Goal: Navigation & Orientation: Find specific page/section

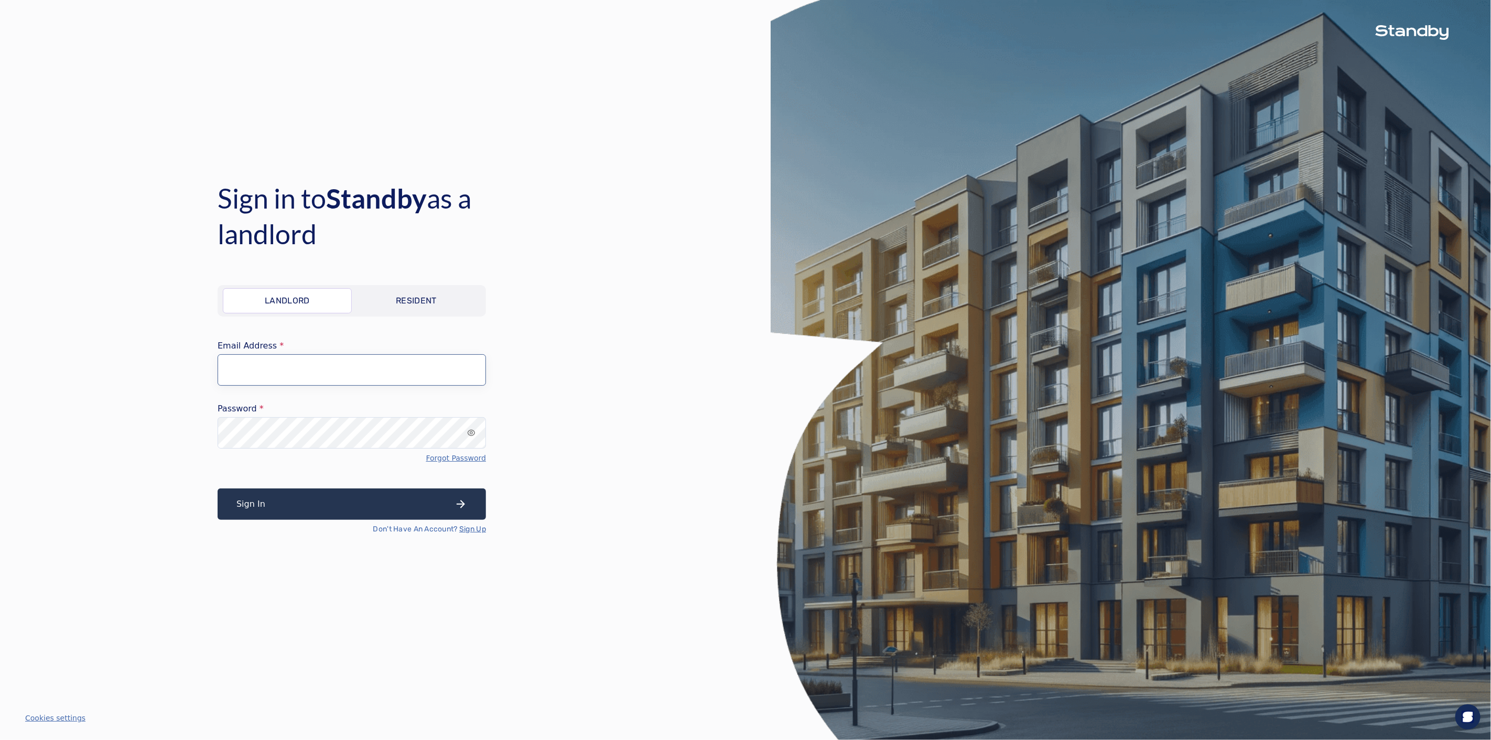
click at [450, 373] on input "Email Address" at bounding box center [352, 369] width 268 height 31
type input "**********"
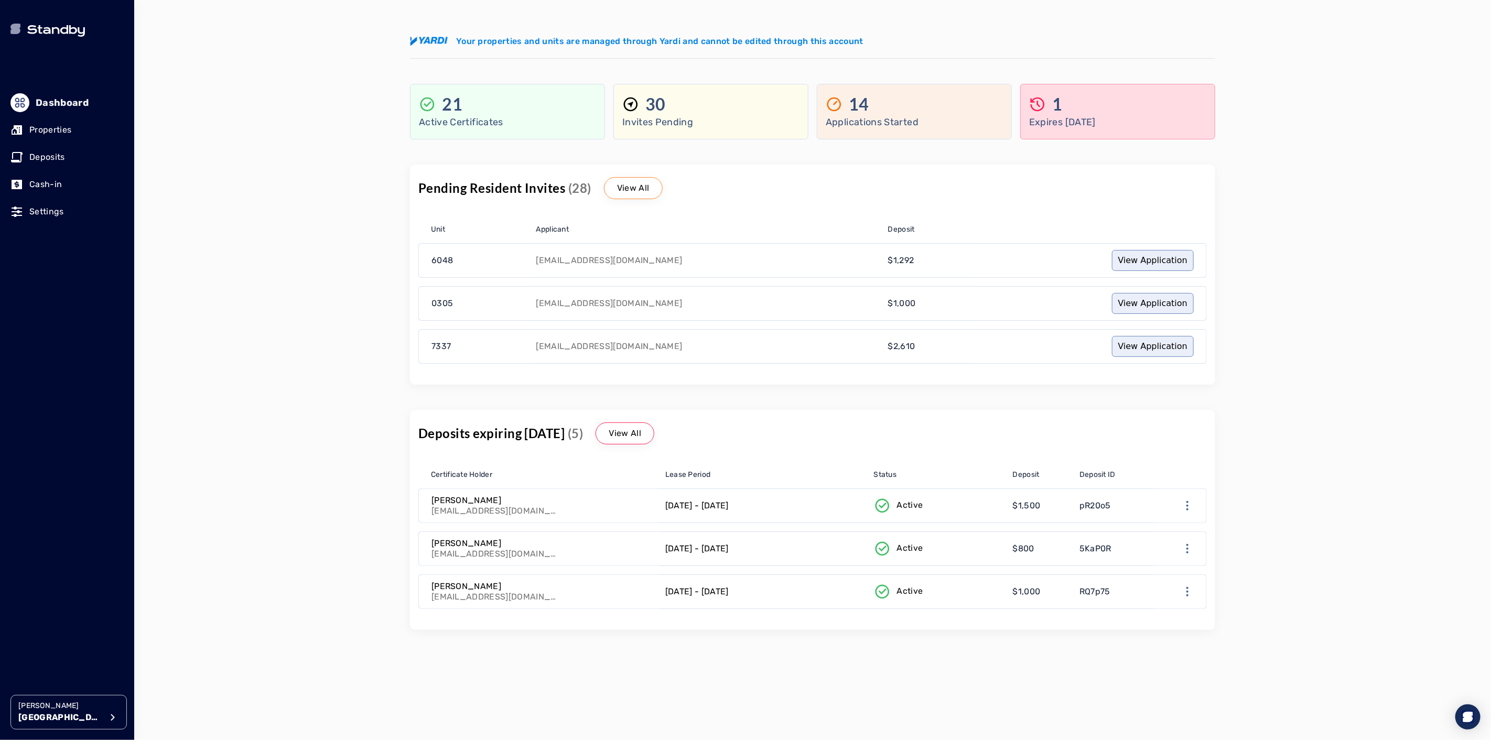
click at [360, 420] on div "[PERSON_NAME] [PERSON_NAME][GEOGRAPHIC_DATA] Your properties and units are mana…" at bounding box center [812, 370] width 1357 height 740
click at [57, 124] on p "Properties" at bounding box center [50, 130] width 42 height 13
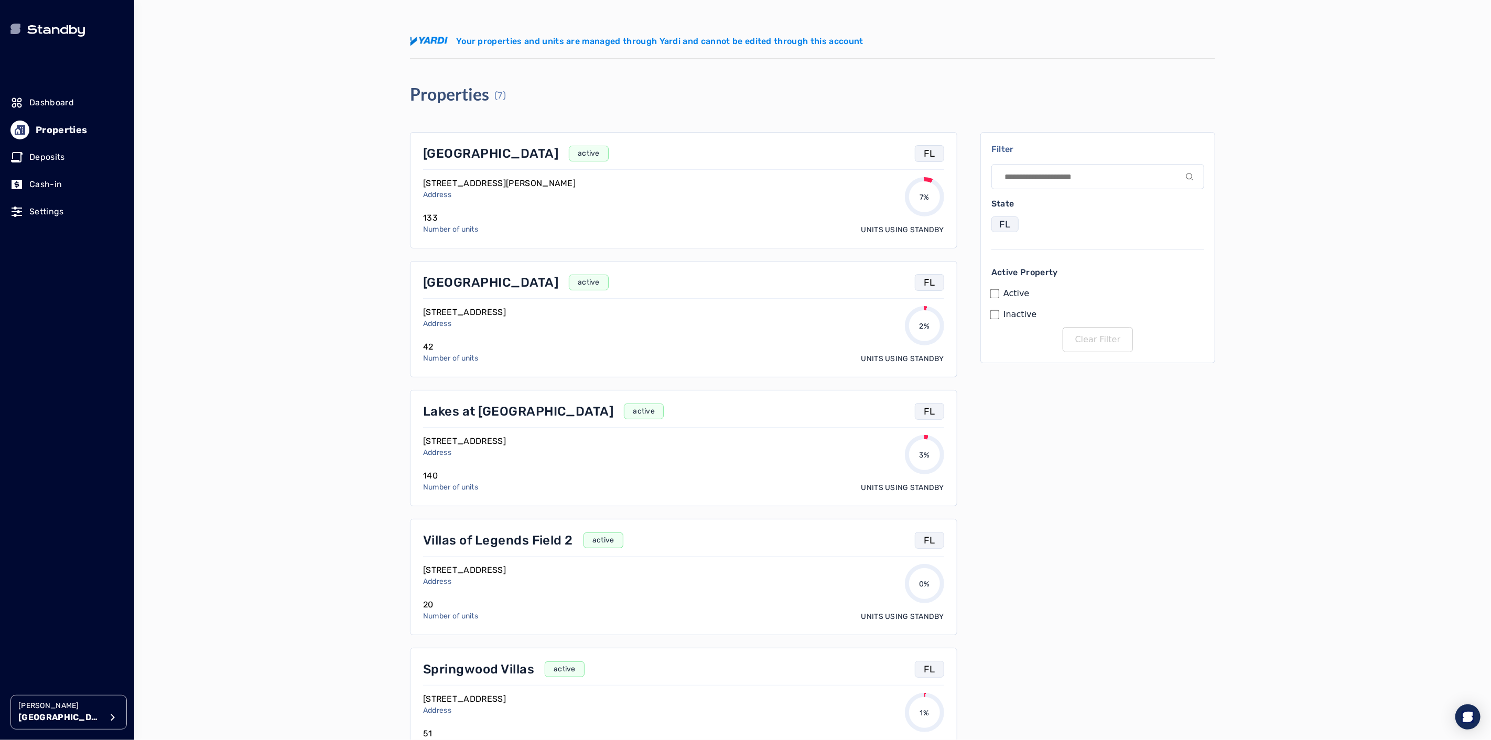
click at [482, 156] on p "[GEOGRAPHIC_DATA]" at bounding box center [490, 153] width 135 height 17
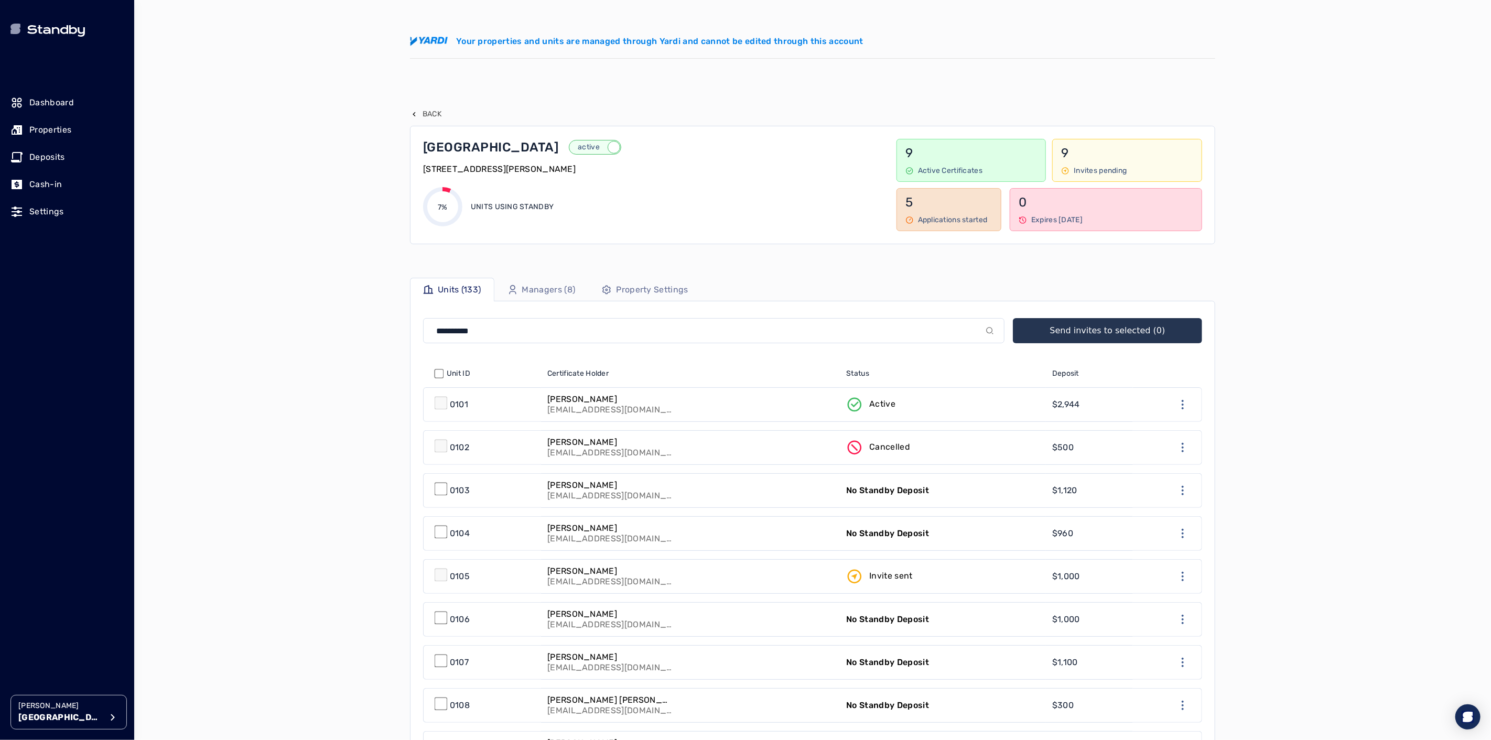
click at [312, 449] on div "[PERSON_NAME] [PERSON_NAME][GEOGRAPHIC_DATA] Your properties and units are mana…" at bounding box center [812, 370] width 1357 height 740
click at [464, 192] on div "7% Units using Standby" at bounding box center [499, 206] width 153 height 39
click at [283, 99] on div "[PERSON_NAME] [PERSON_NAME][GEOGRAPHIC_DATA] Your properties and units are mana…" at bounding box center [812, 370] width 1357 height 740
